Goal: Transaction & Acquisition: Purchase product/service

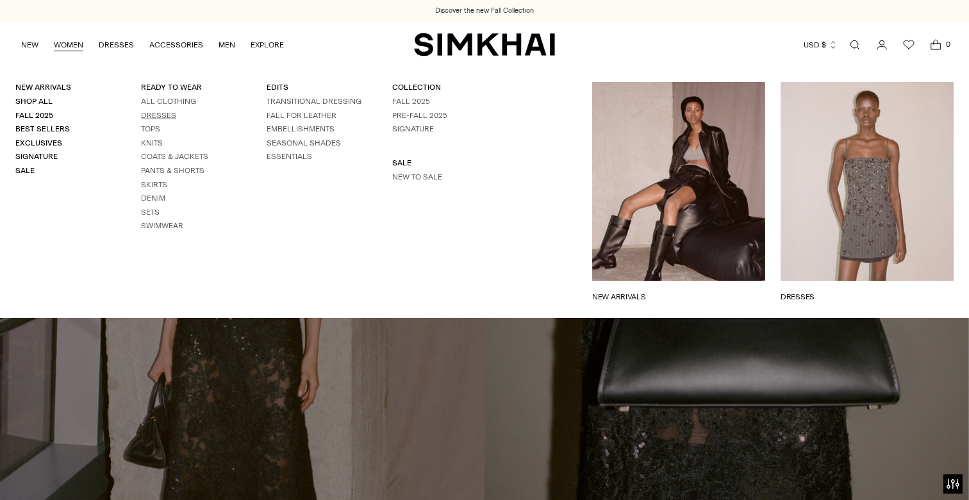
click at [147, 117] on link "Dresses" at bounding box center [158, 115] width 35 height 9
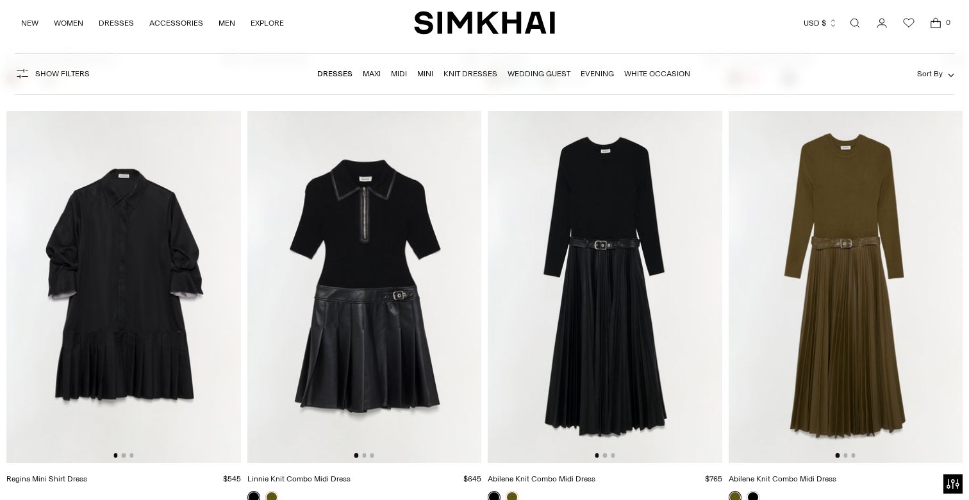
scroll to position [4370, 0]
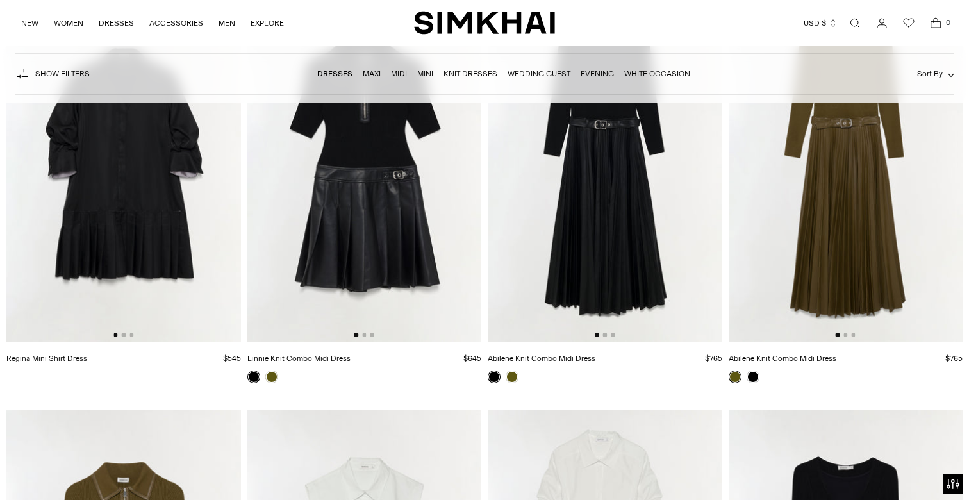
click at [635, 67] on nav "Dresses Maxi Midi Mini Knit Dresses Wedding Guest Evening White Occasion" at bounding box center [503, 73] width 373 height 27
click at [632, 78] on link "White Occasion" at bounding box center [657, 73] width 66 height 9
